Goal: Ask a question

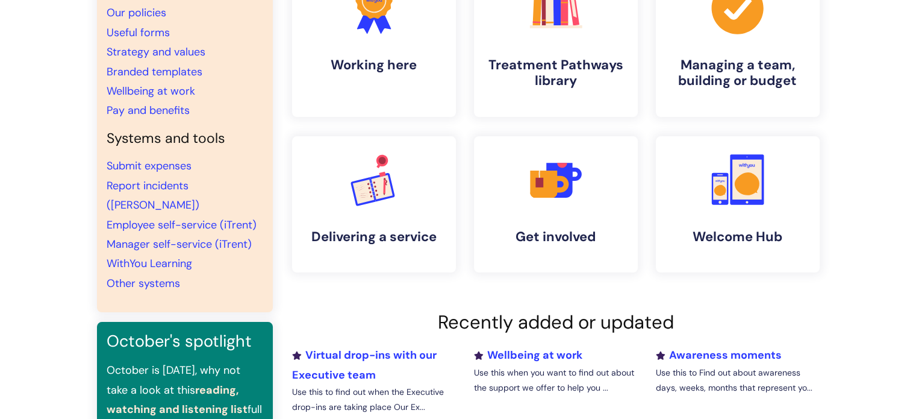
scroll to position [136, 0]
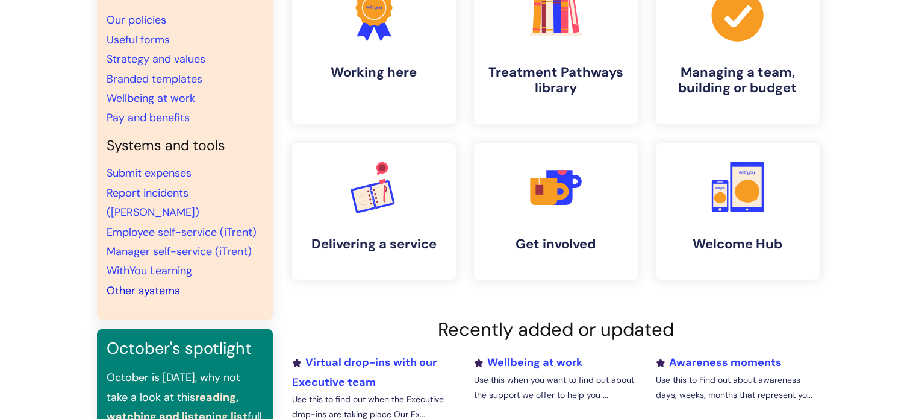
click at [145, 283] on link "Other systems" at bounding box center [143, 290] width 73 height 14
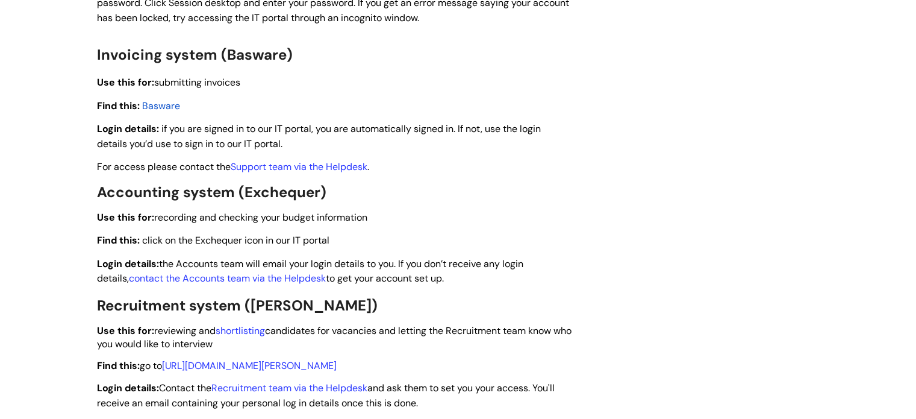
scroll to position [1638, 0]
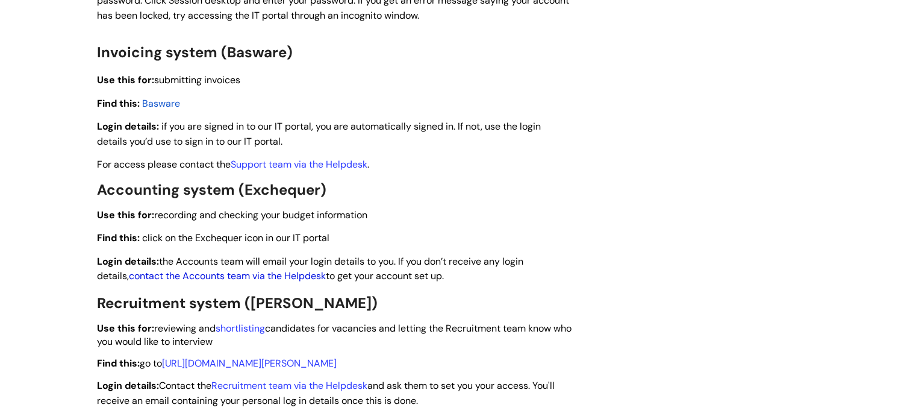
click at [237, 277] on link "contact the Accounts team via the Helpdesk" at bounding box center [227, 275] width 197 height 13
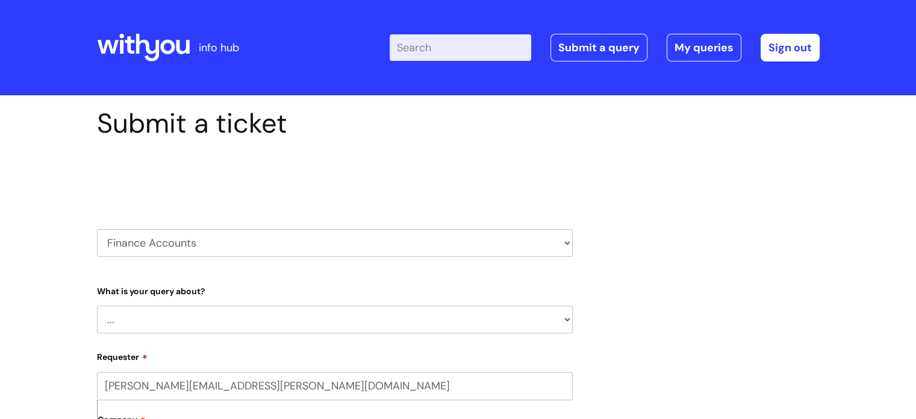
click at [231, 322] on select "... Finance Systems Finance Requests (inc. Expenses) Invoices Research" at bounding box center [335, 319] width 476 height 28
select select "Finance Systems"
click at [97, 305] on select "... Finance Systems Finance Requests (inc. Expenses) Invoices Research" at bounding box center [335, 319] width 476 height 28
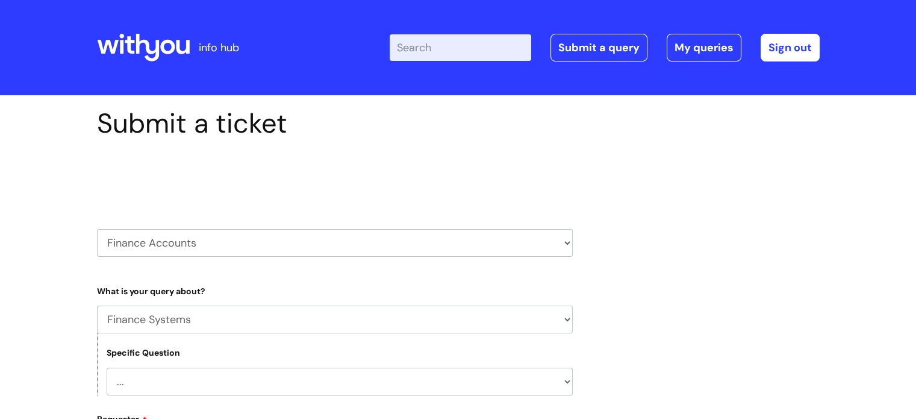
click at [192, 376] on select "... Concur + Basware Exchequer" at bounding box center [340, 381] width 466 height 28
select select "Exchequer"
click at [107, 367] on select "... Concur + Basware Exchequer" at bounding box center [340, 381] width 466 height 28
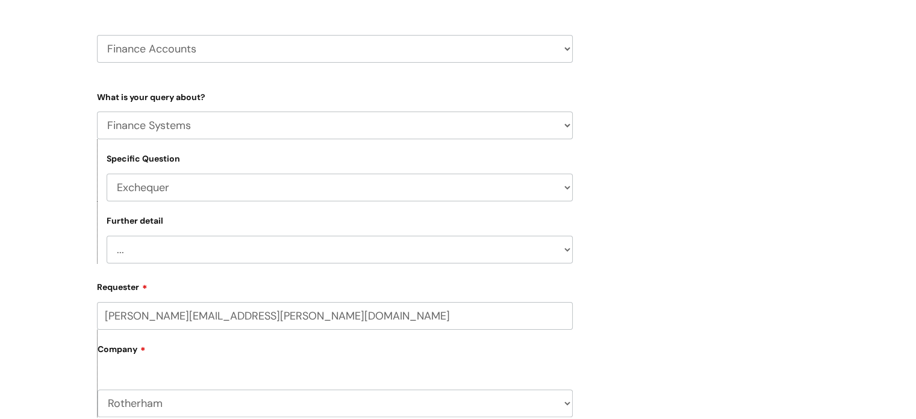
scroll to position [195, 0]
click at [547, 245] on select "... New Starter Question on Exchequer" at bounding box center [340, 248] width 466 height 28
select select "New Starter"
click at [107, 234] on select "... New Starter Question on Exchequer" at bounding box center [340, 248] width 466 height 28
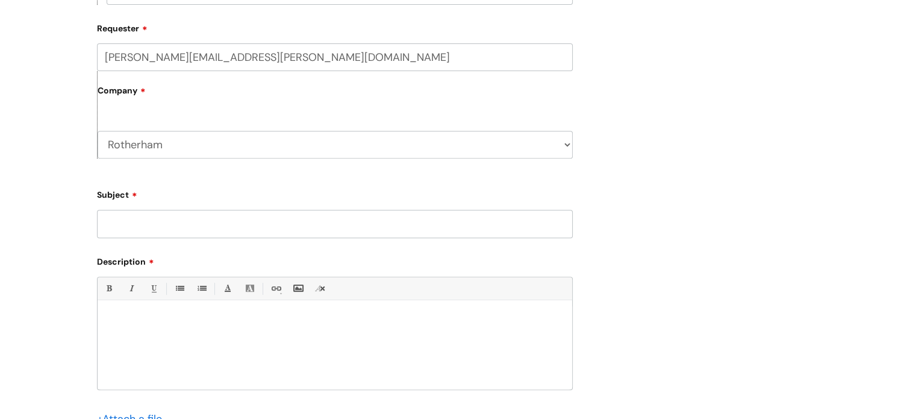
scroll to position [462, 0]
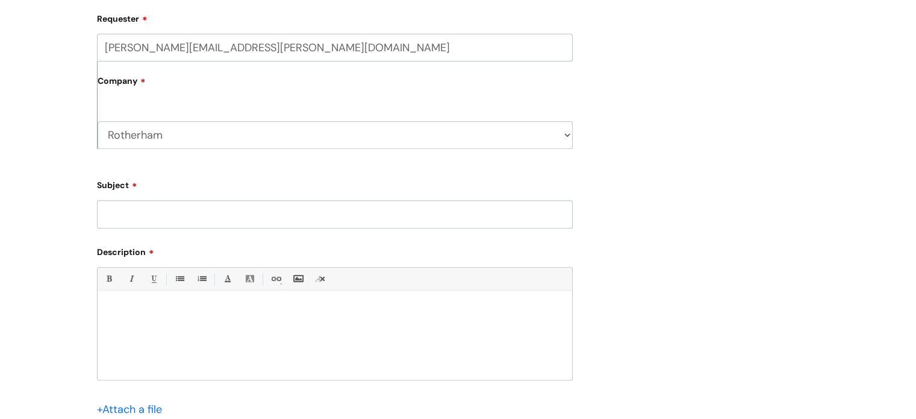
click at [484, 208] on input "Subject" at bounding box center [335, 214] width 476 height 28
drag, startPoint x: 140, startPoint y: 217, endPoint x: 113, endPoint y: 213, distance: 27.4
click at [113, 213] on input "eXCHEQER" at bounding box center [335, 214] width 476 height 28
click at [111, 211] on input "eXCHEQER" at bounding box center [335, 214] width 476 height 28
type input "eXCHEQUER"
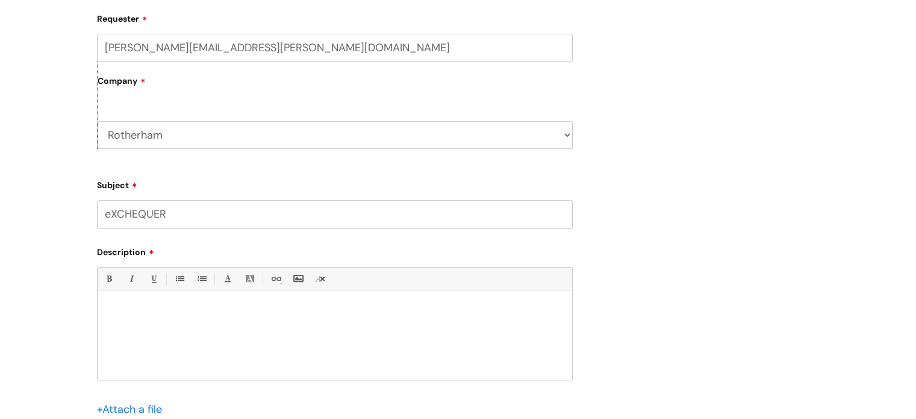
click at [169, 300] on div at bounding box center [335, 337] width 475 height 83
